Goal: Transaction & Acquisition: Purchase product/service

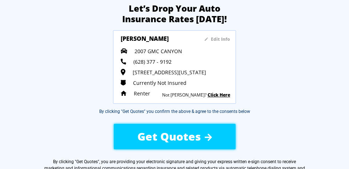
scroll to position [21, 0]
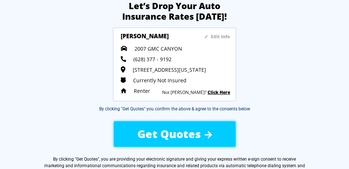
click at [225, 130] on div "Get Quotes" at bounding box center [175, 134] width 118 height 26
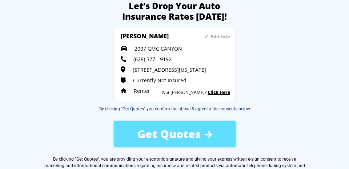
scroll to position [34, 0]
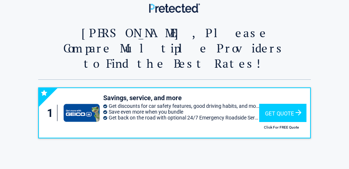
click at [283, 104] on div "Get Quote" at bounding box center [282, 113] width 47 height 18
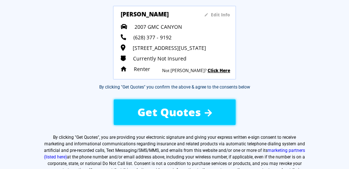
scroll to position [42, 0]
